Goal: Navigation & Orientation: Understand site structure

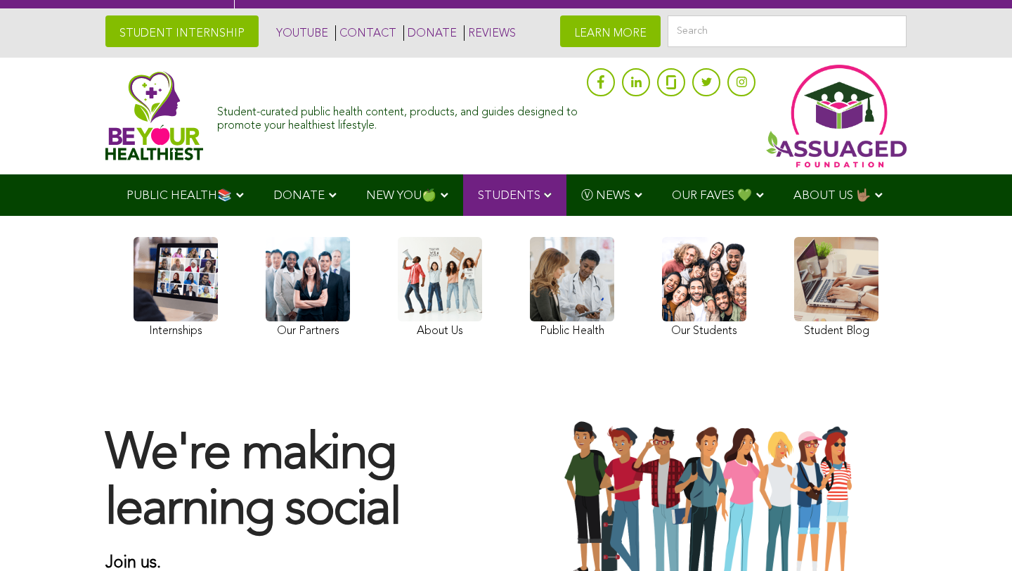
scroll to position [28, 0]
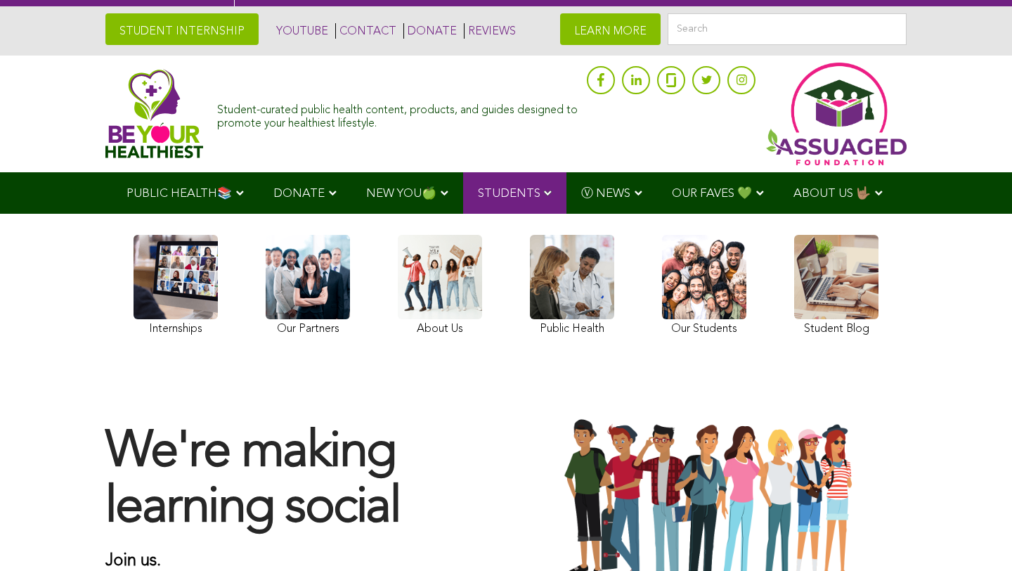
click at [449, 286] on link at bounding box center [440, 287] width 84 height 105
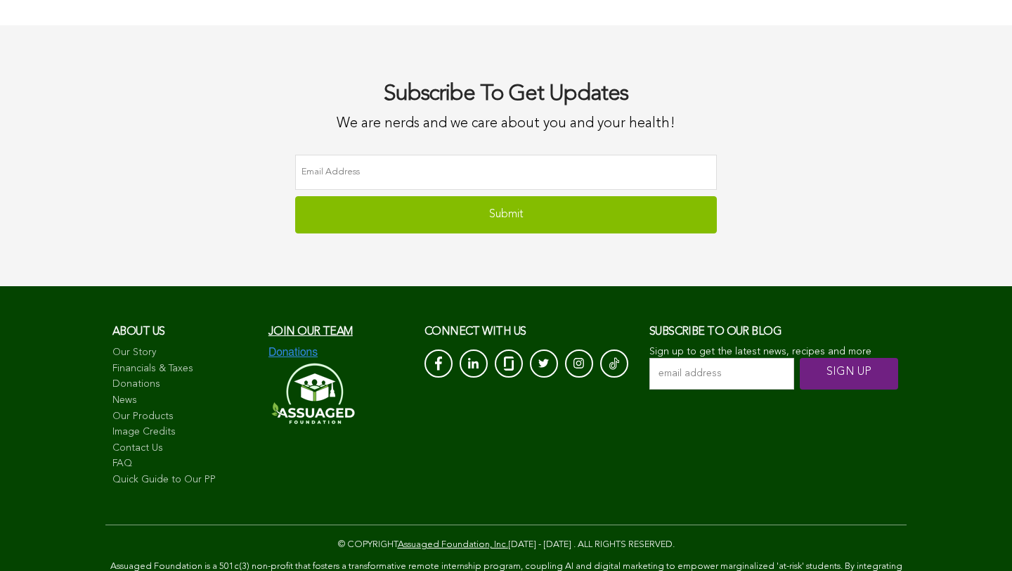
scroll to position [4275, 0]
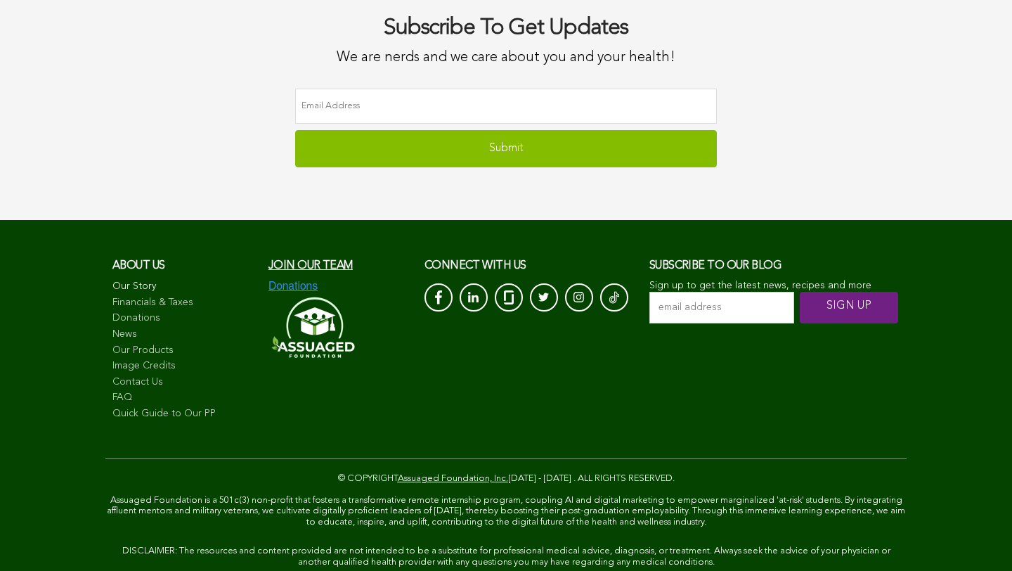
click at [132, 289] on link "Our Story" at bounding box center [183, 287] width 142 height 14
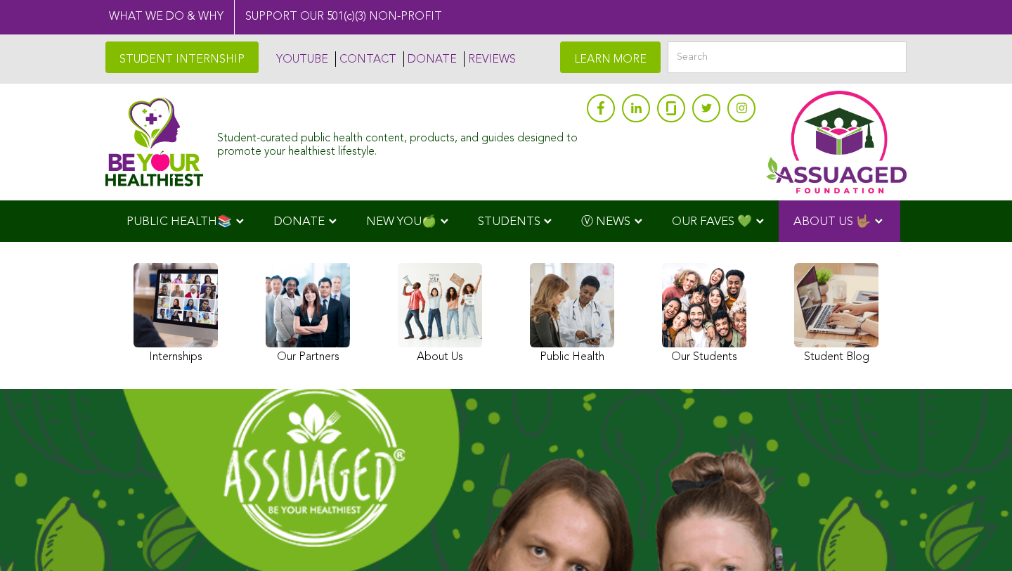
click at [313, 356] on link at bounding box center [308, 315] width 84 height 105
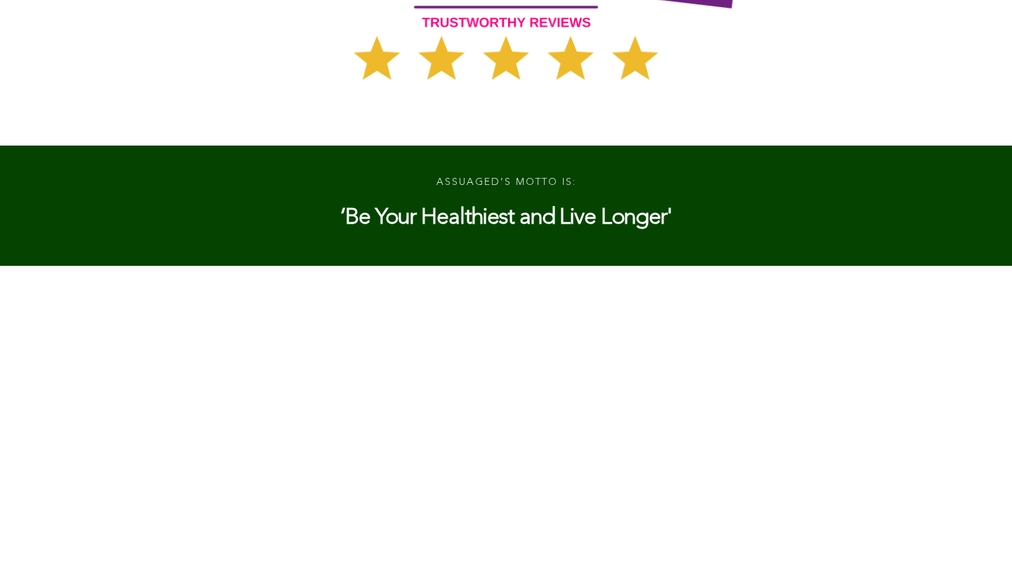
scroll to position [4081, 0]
